Goal: Transaction & Acquisition: Book appointment/travel/reservation

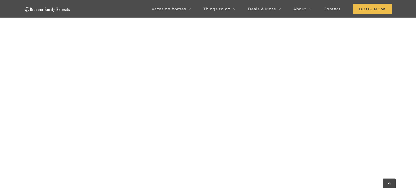
scroll to position [270, 0]
